Goal: Task Accomplishment & Management: Use online tool/utility

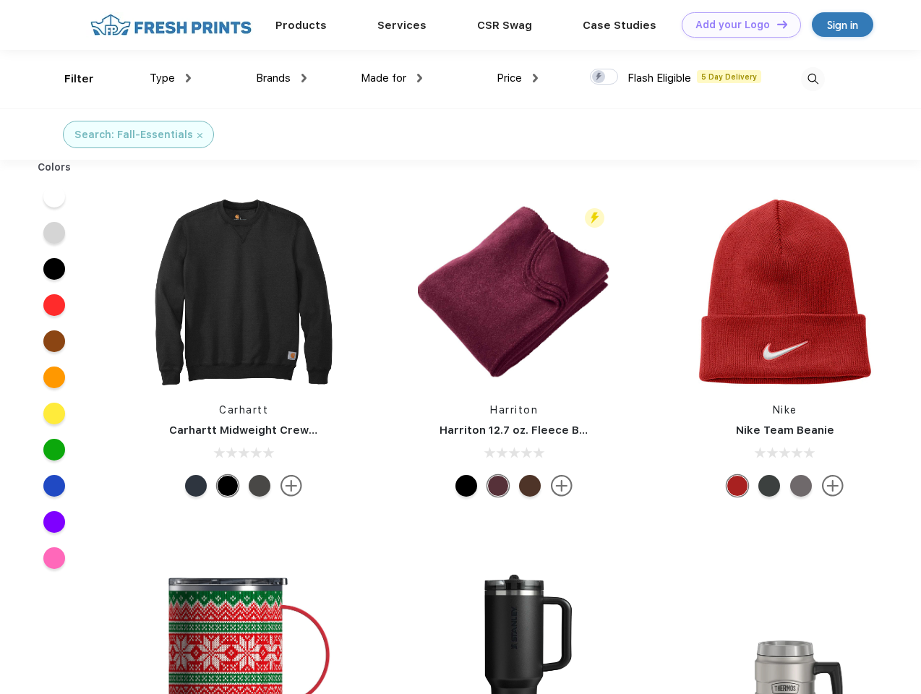
scroll to position [1, 0]
click at [736, 25] on link "Add your Logo Design Tool" at bounding box center [740, 24] width 119 height 25
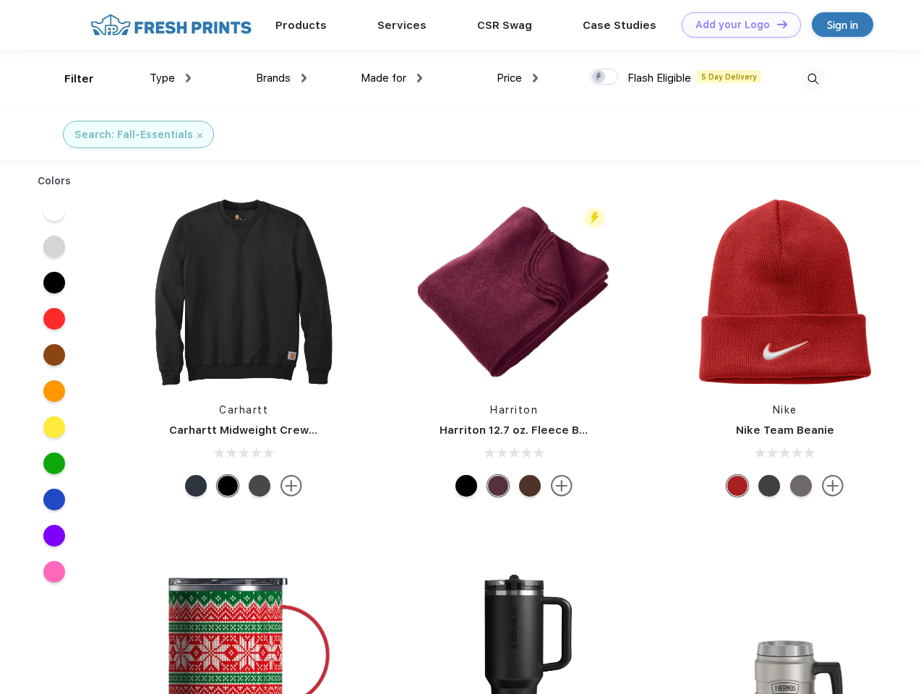
click at [0, 0] on div "Design Tool" at bounding box center [0, 0] width 0 height 0
click at [775, 24] on link "Add your Logo Design Tool" at bounding box center [740, 24] width 119 height 25
click at [69, 79] on div "Filter" at bounding box center [79, 79] width 30 height 17
click at [171, 78] on span "Type" at bounding box center [162, 78] width 25 height 13
click at [281, 78] on span "Brands" at bounding box center [273, 78] width 35 height 13
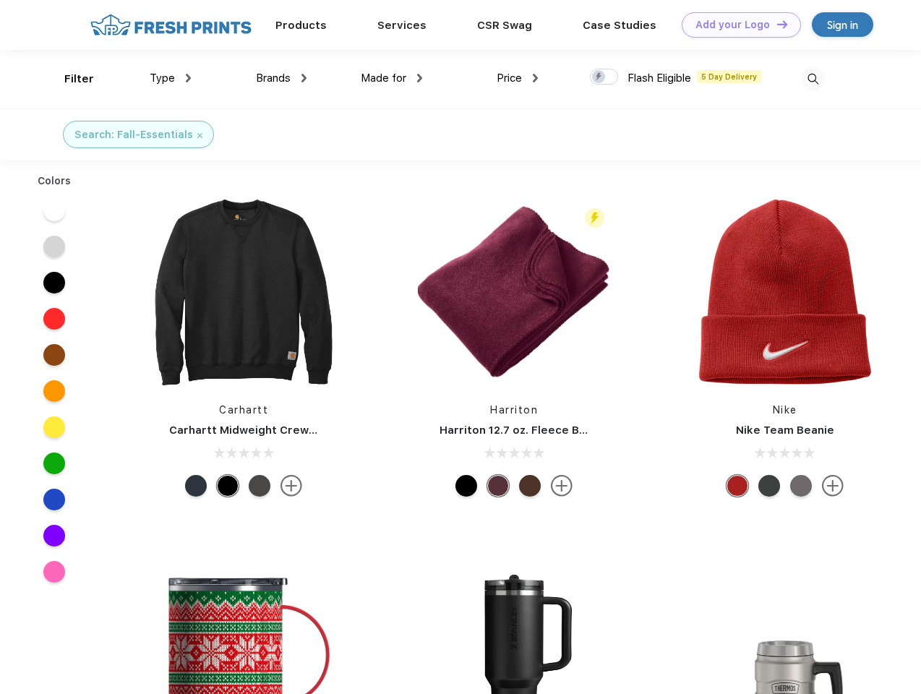
click at [392, 78] on span "Made for" at bounding box center [384, 78] width 46 height 13
click at [517, 78] on span "Price" at bounding box center [508, 78] width 25 height 13
click at [604, 77] on div at bounding box center [604, 77] width 28 height 16
click at [599, 77] on input "checkbox" at bounding box center [594, 72] width 9 height 9
click at [812, 79] on img at bounding box center [813, 79] width 24 height 24
